Goal: Task Accomplishment & Management: Manage account settings

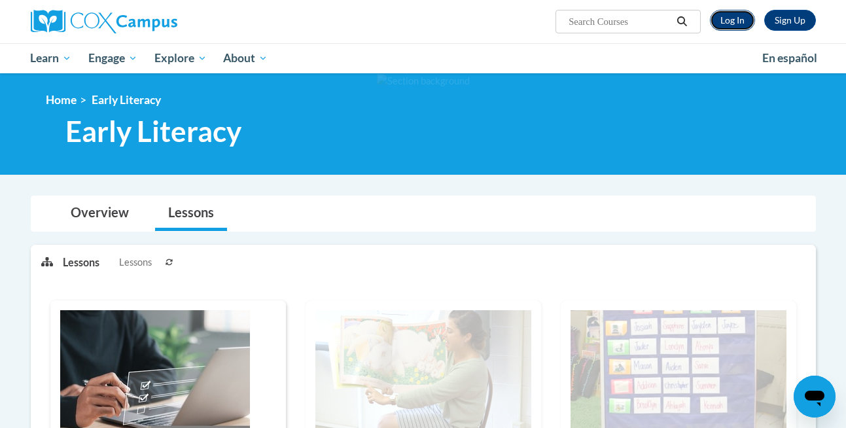
click at [736, 18] on link "Log In" at bounding box center [732, 20] width 45 height 21
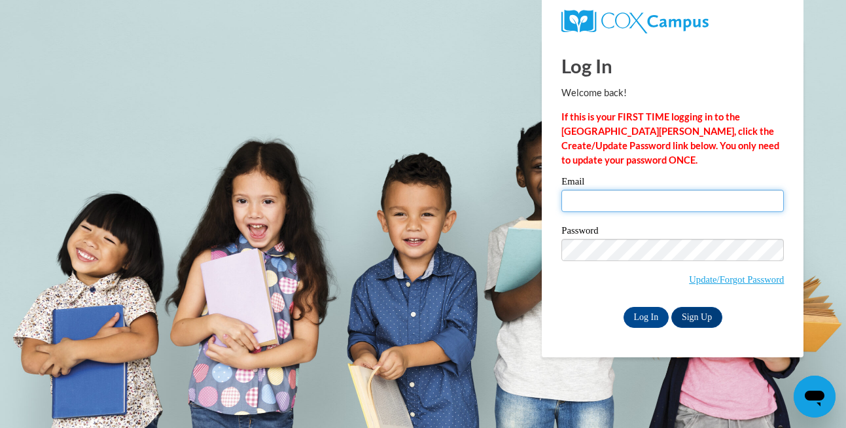
click at [606, 201] on input "Email" at bounding box center [672, 201] width 222 height 22
type input "natalie_wade@plsd.us"
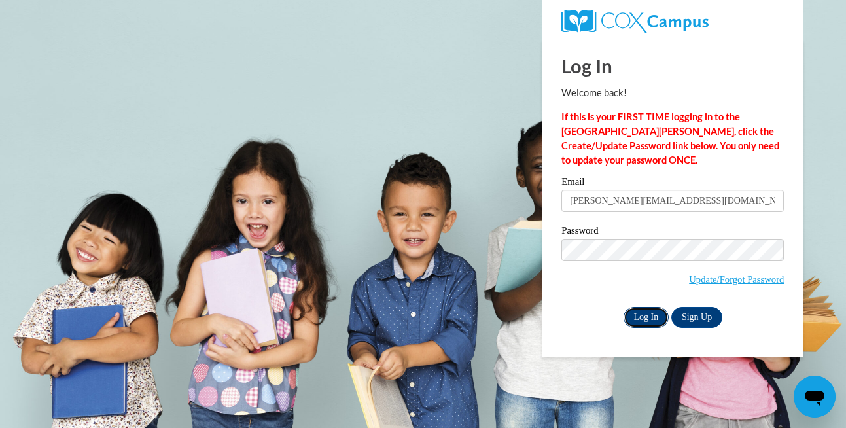
click at [652, 318] on input "Log In" at bounding box center [646, 317] width 46 height 21
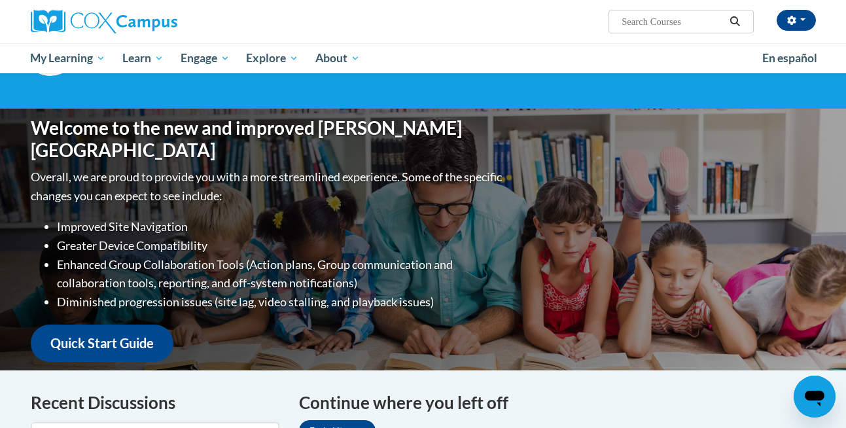
scroll to position [62, 0]
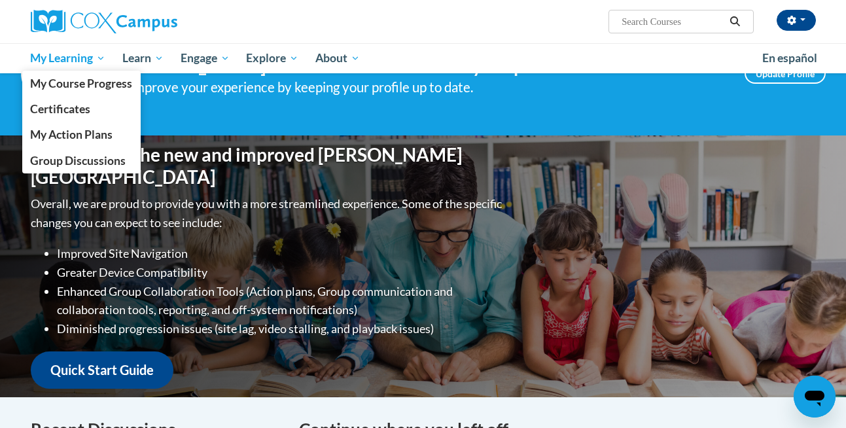
click at [75, 61] on span "My Learning" at bounding box center [67, 58] width 75 height 16
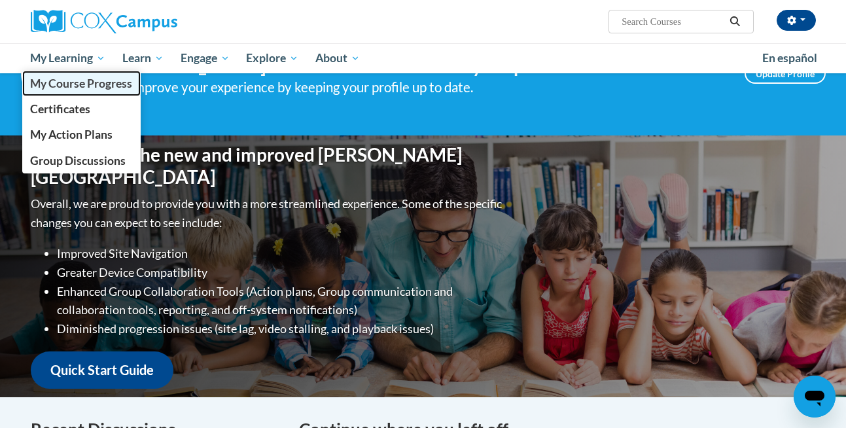
click at [77, 88] on span "My Course Progress" at bounding box center [81, 84] width 102 height 14
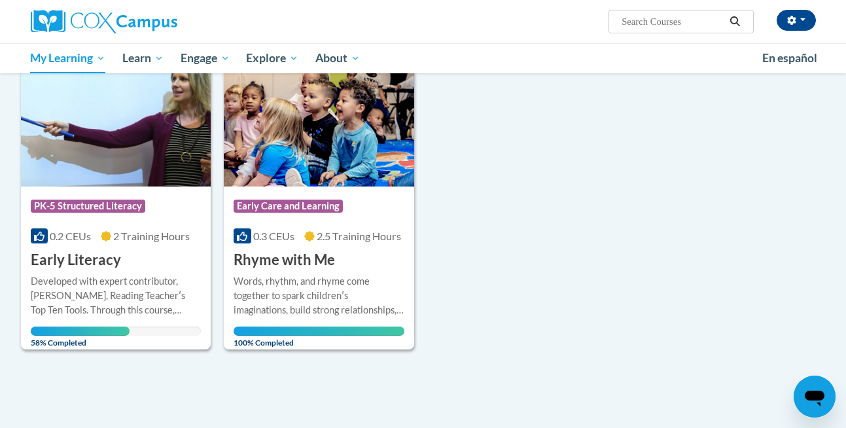
scroll to position [212, 0]
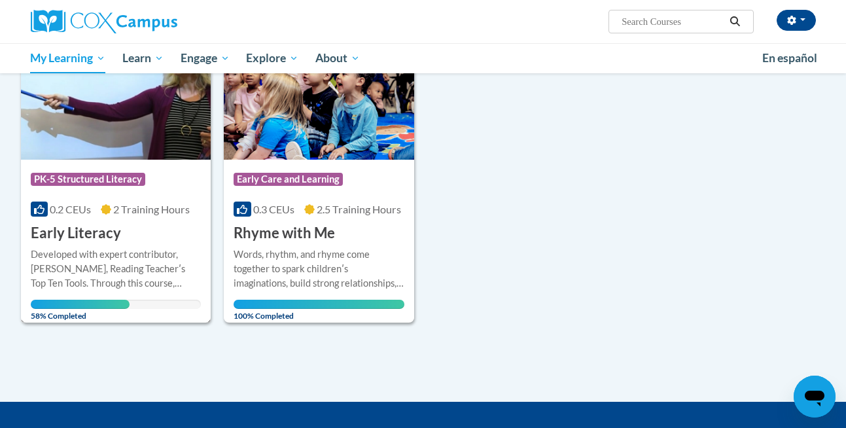
click at [111, 248] on div "Developed with expert contributor, Dr. Deborah Glaser, Reading Teacherʹs Top Te…" at bounding box center [116, 268] width 171 height 43
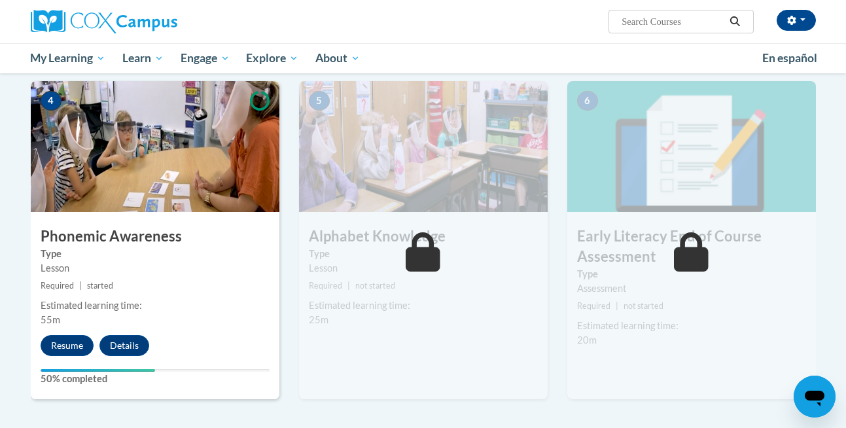
scroll to position [640, 0]
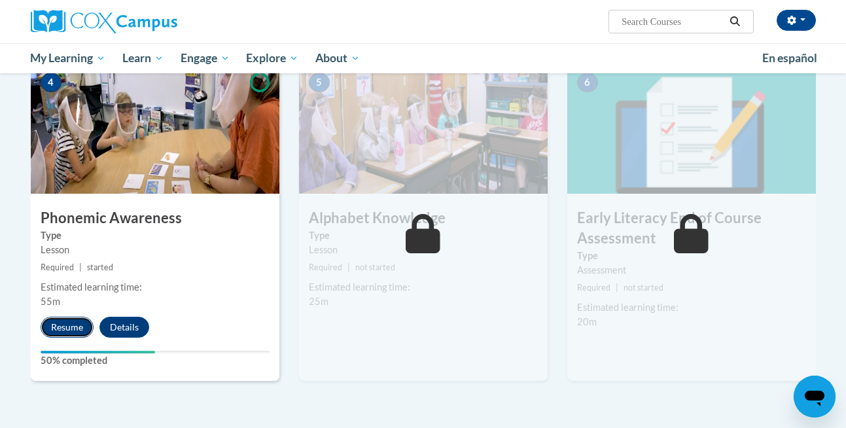
click at [75, 324] on button "Resume" at bounding box center [67, 327] width 53 height 21
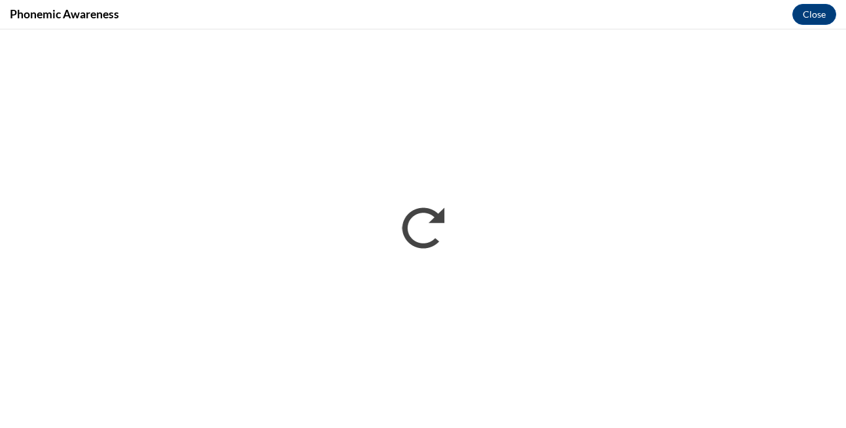
scroll to position [0, 0]
